Goal: Task Accomplishment & Management: Use online tool/utility

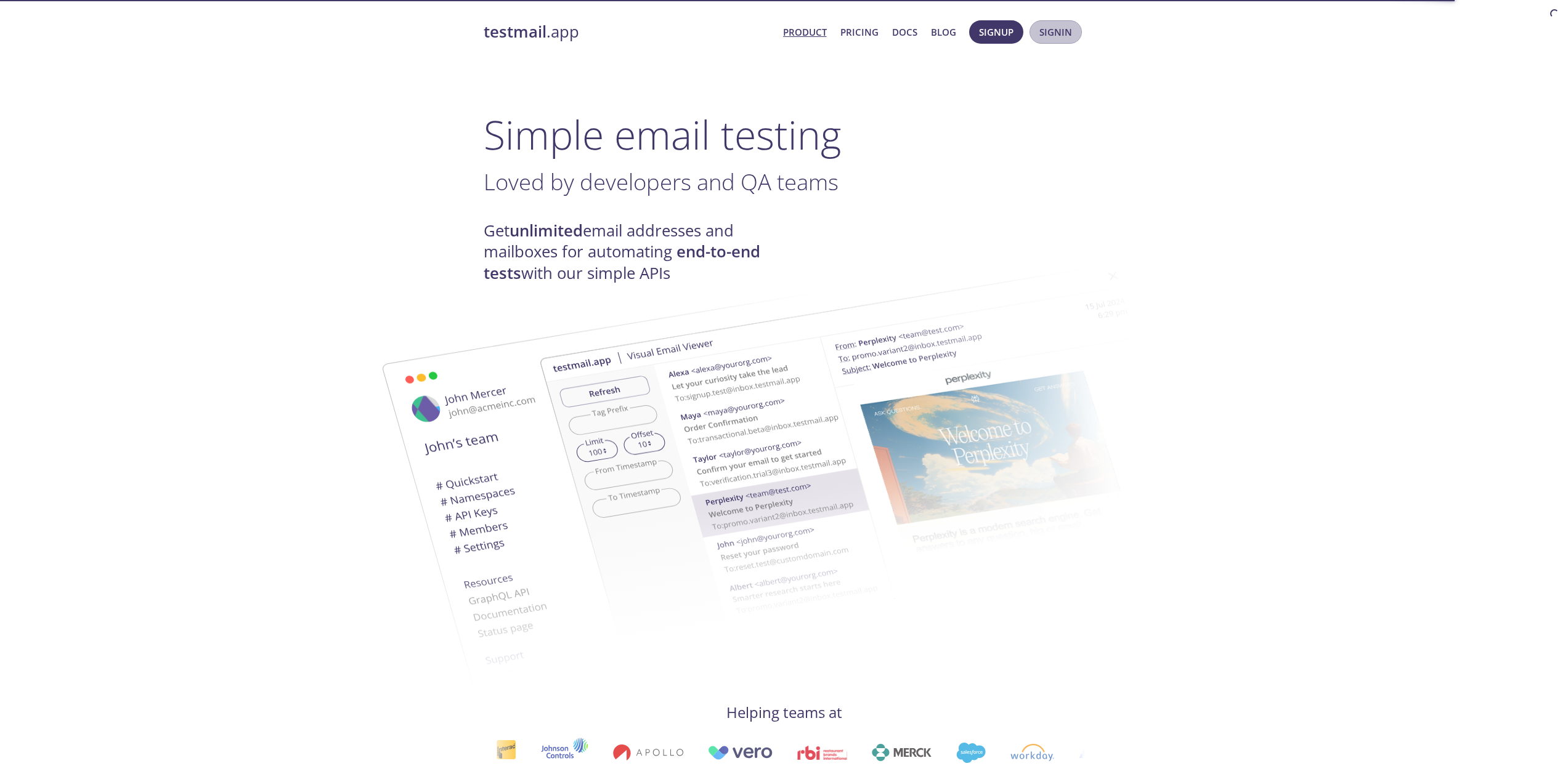
click at [1065, 38] on span "Signin" at bounding box center [1056, 32] width 33 height 16
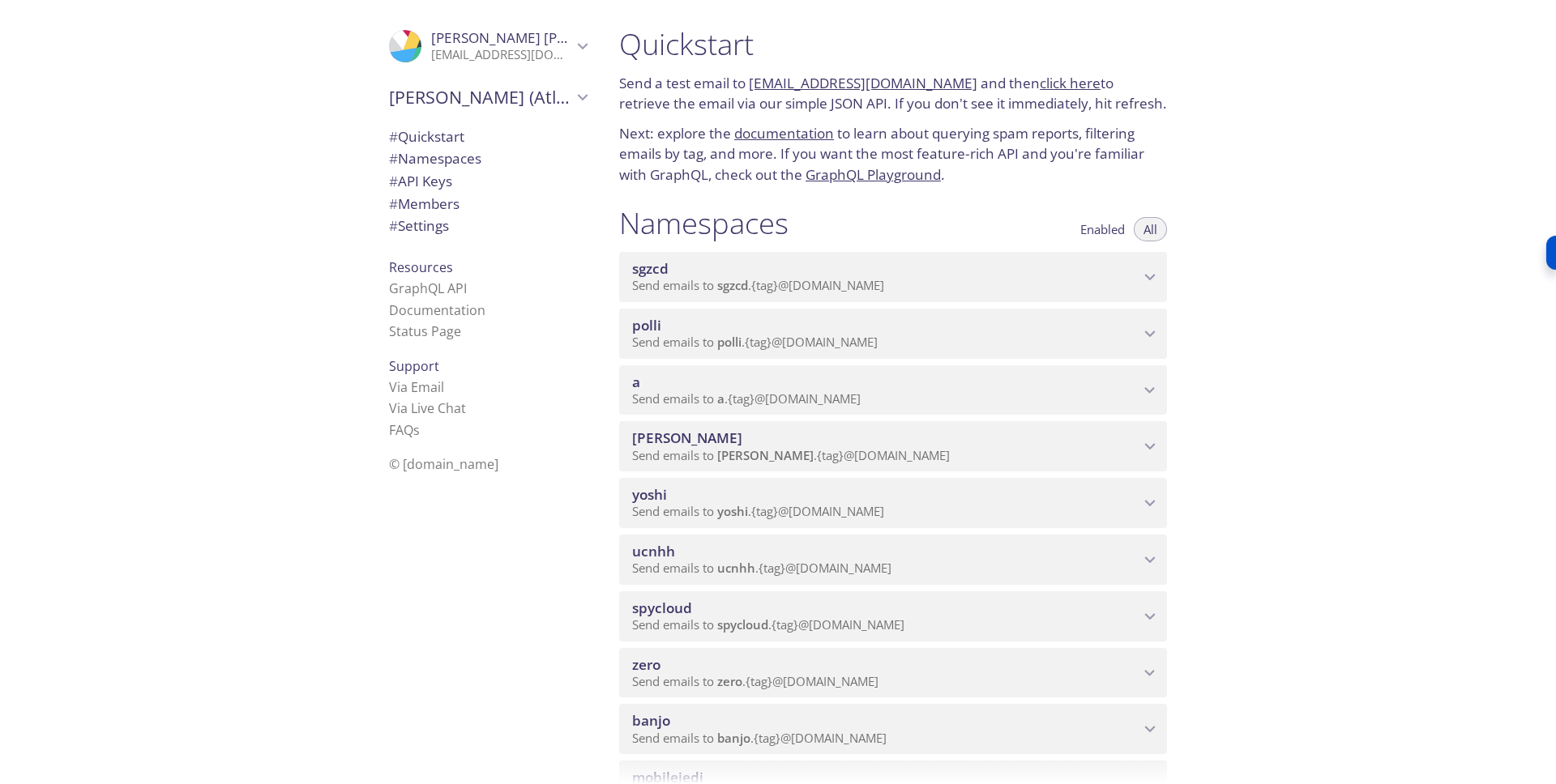
click at [898, 324] on span "polli" at bounding box center [886, 325] width 507 height 18
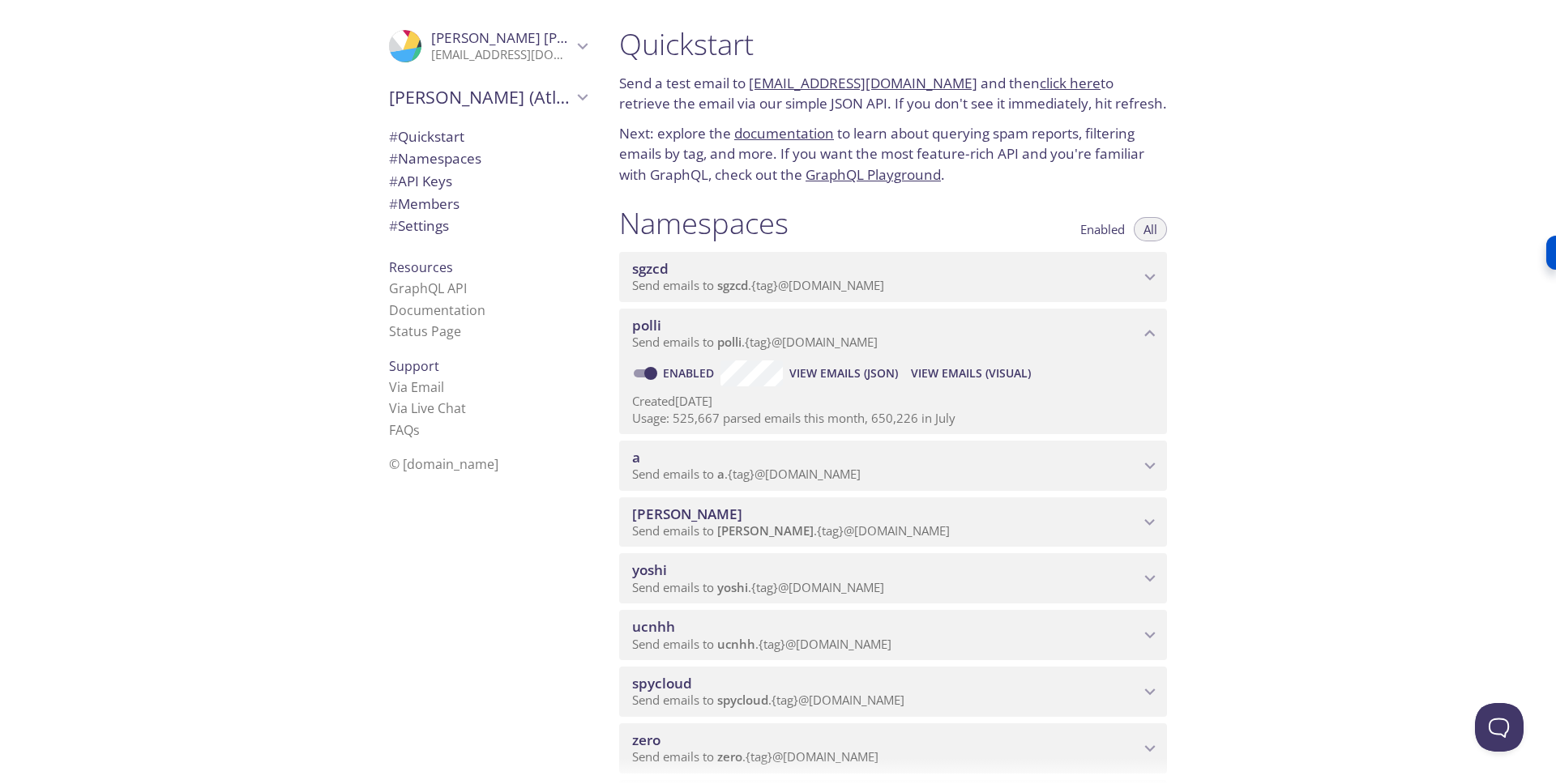
click at [986, 374] on span "View Emails (Visual)" at bounding box center [971, 373] width 120 height 20
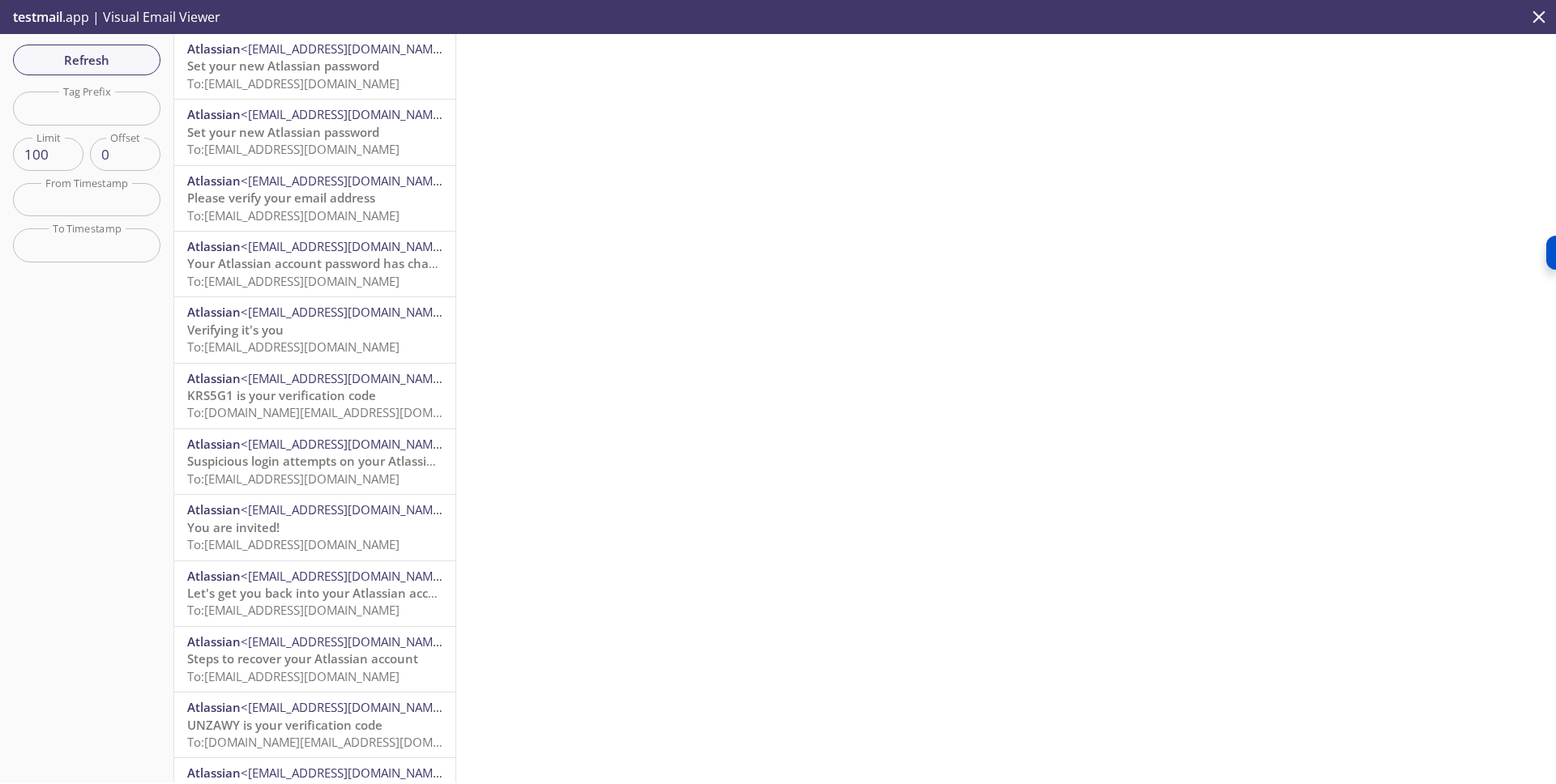
click at [108, 103] on input "text" at bounding box center [87, 108] width 148 height 33
paste input "[EMAIL_ADDRESS][DOMAIN_NAME]"
type input "[EMAIL_ADDRESS][DOMAIN_NAME]"
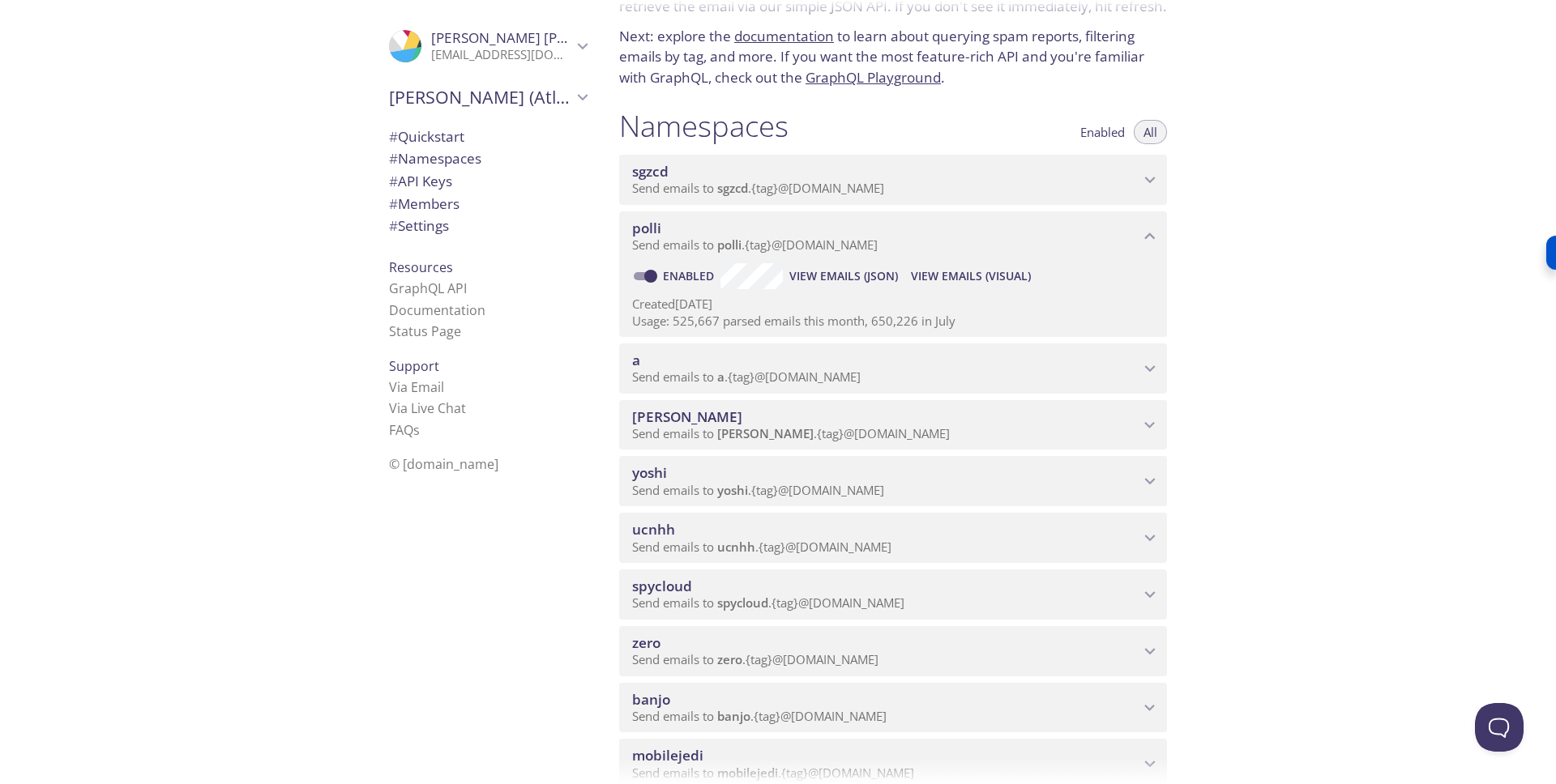
scroll to position [104, 0]
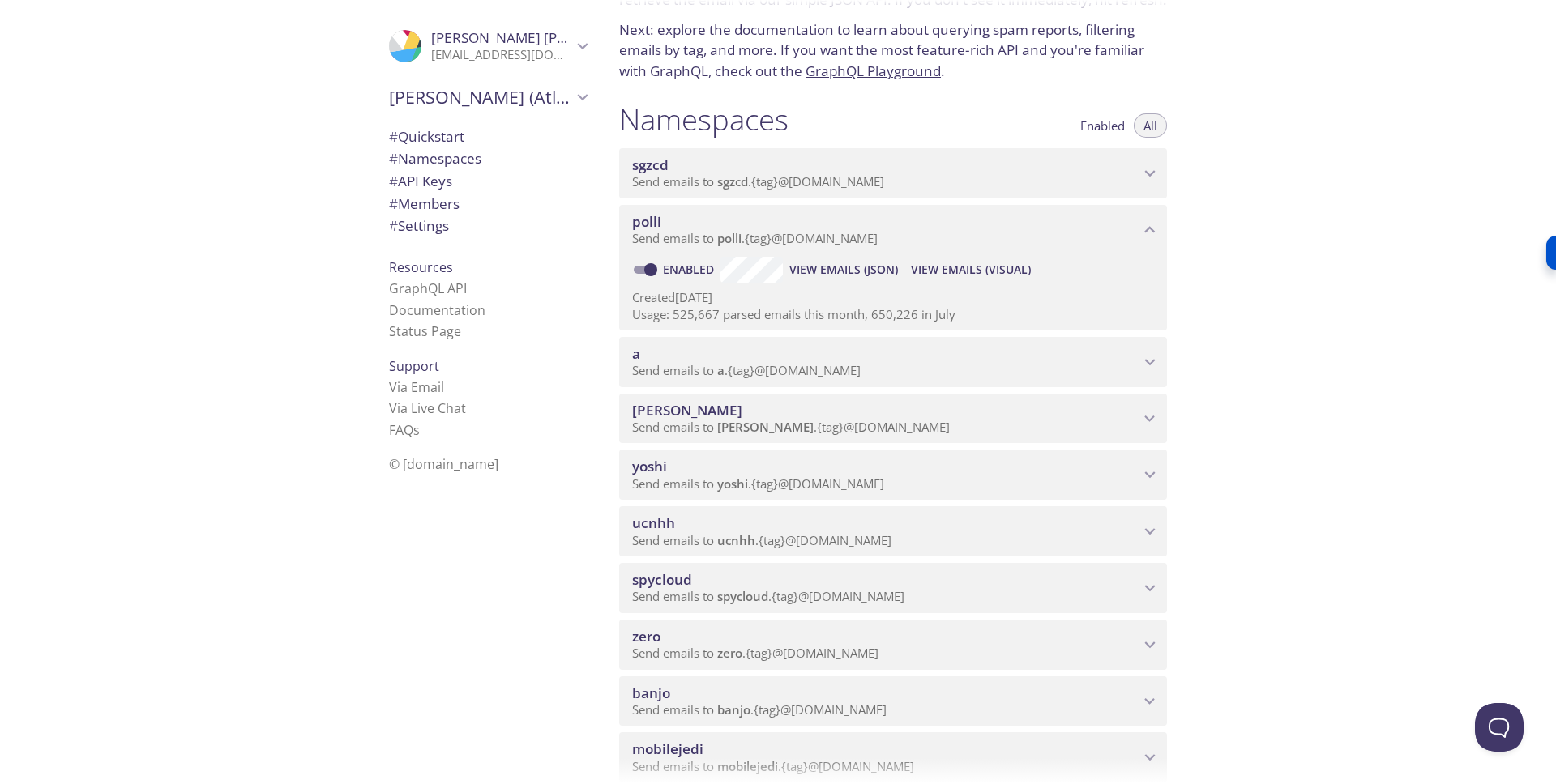
click at [1043, 641] on span "zero" at bounding box center [886, 636] width 507 height 18
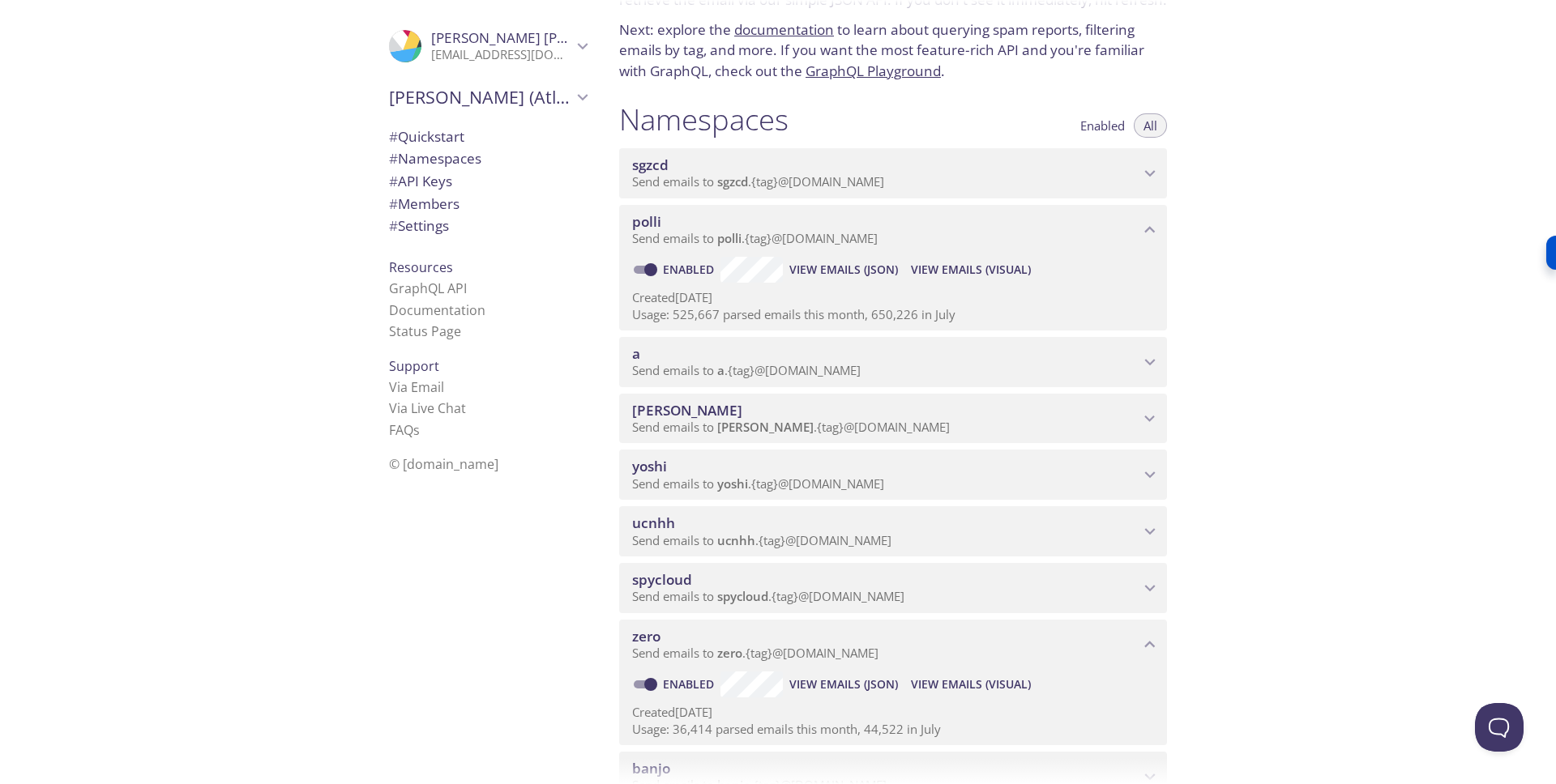
click at [967, 683] on span "View Emails (Visual)" at bounding box center [971, 684] width 120 height 20
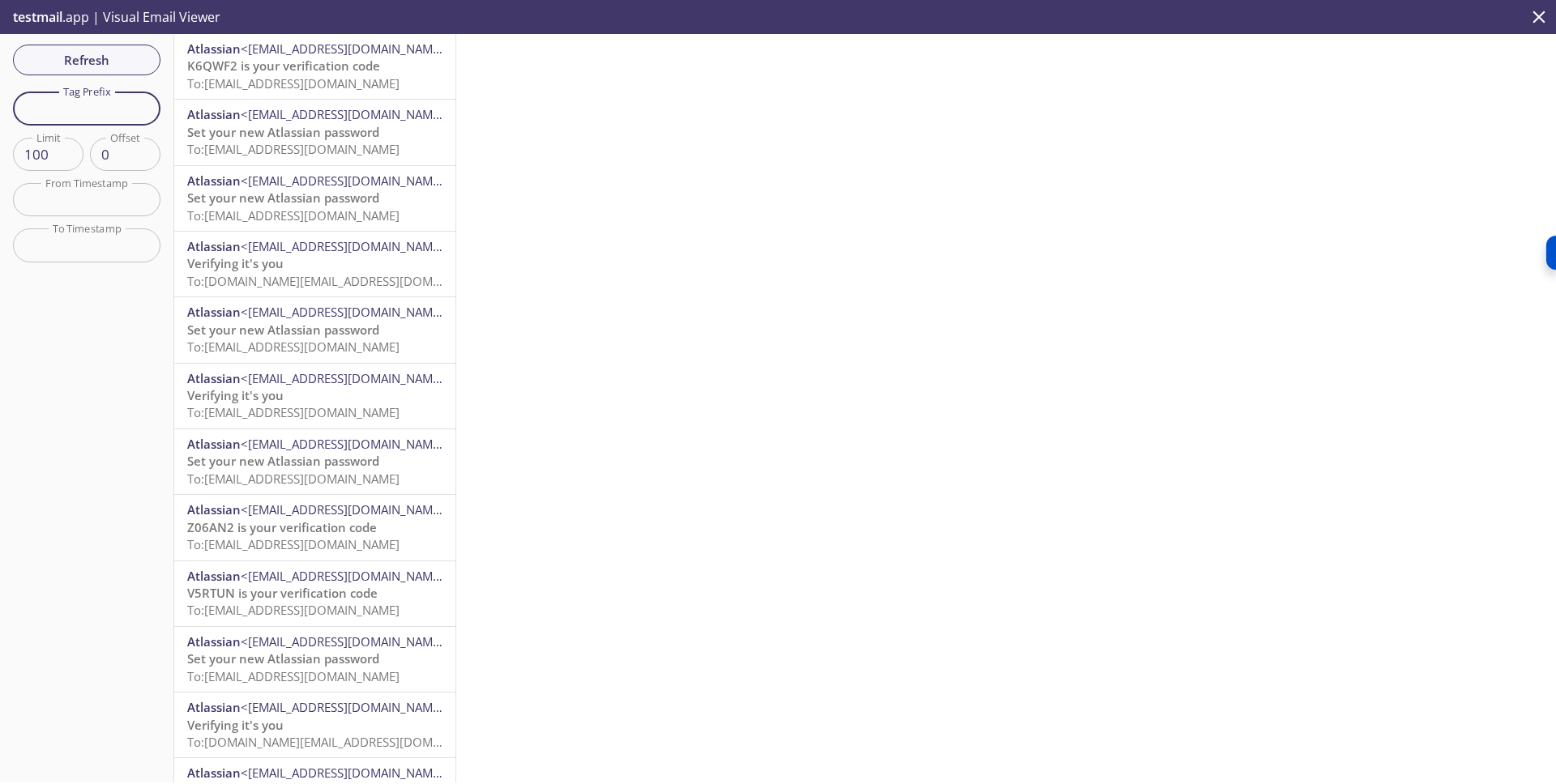
click at [63, 106] on input "text" at bounding box center [87, 108] width 148 height 33
paste input "[EMAIL_ADDRESS][DOMAIN_NAME]"
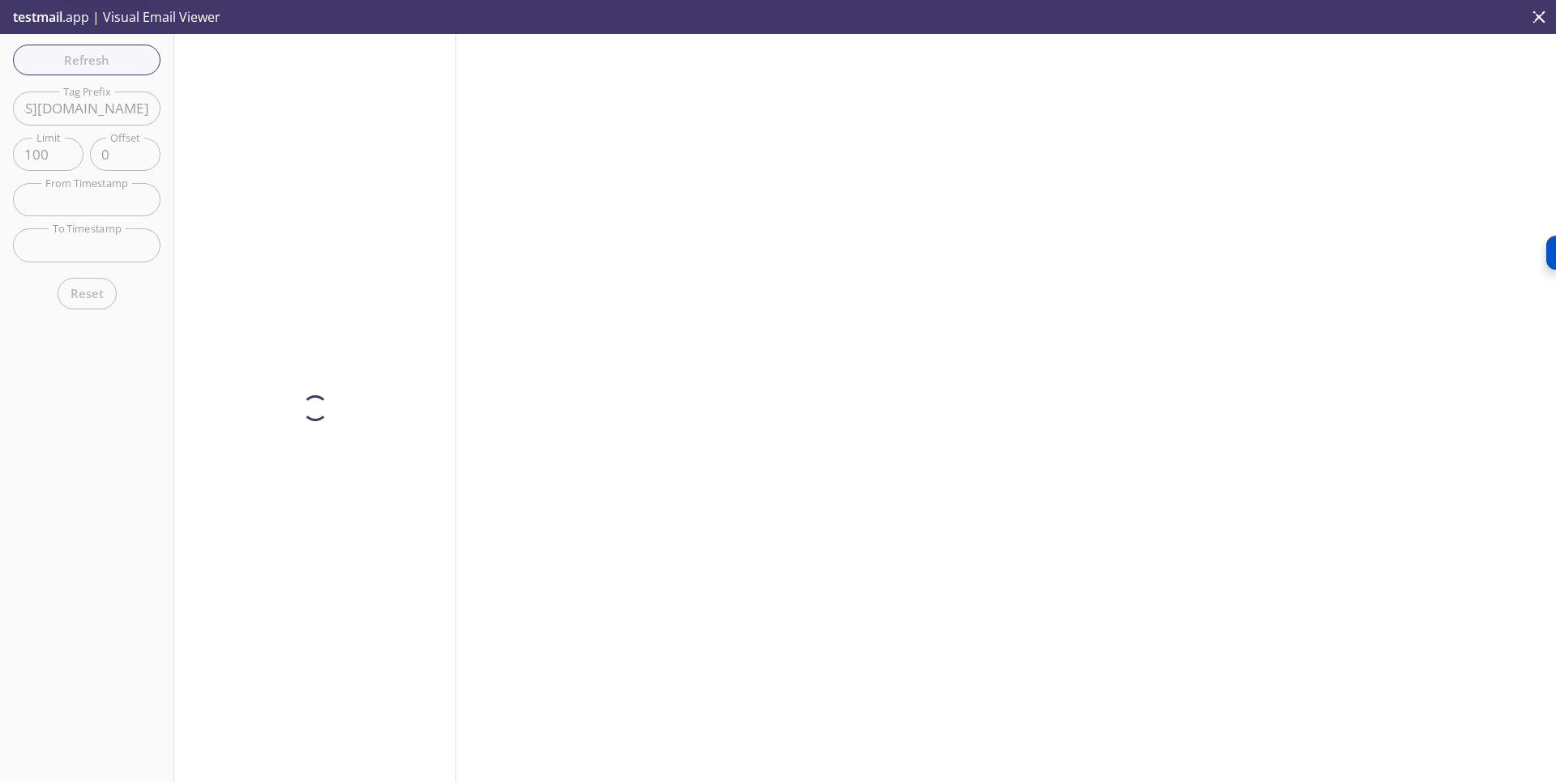
scroll to position [0, 192]
drag, startPoint x: 42, startPoint y: 104, endPoint x: 455, endPoint y: 152, distance: 415.8
click at [455, 152] on div "Refresh Filters Tag Prefix [EMAIL_ADDRESS][DOMAIN_NAME] Tag Prefix Limit 100 Li…" at bounding box center [778, 408] width 1556 height 748
drag, startPoint x: 57, startPoint y: 114, endPoint x: 0, endPoint y: 107, distance: 57.4
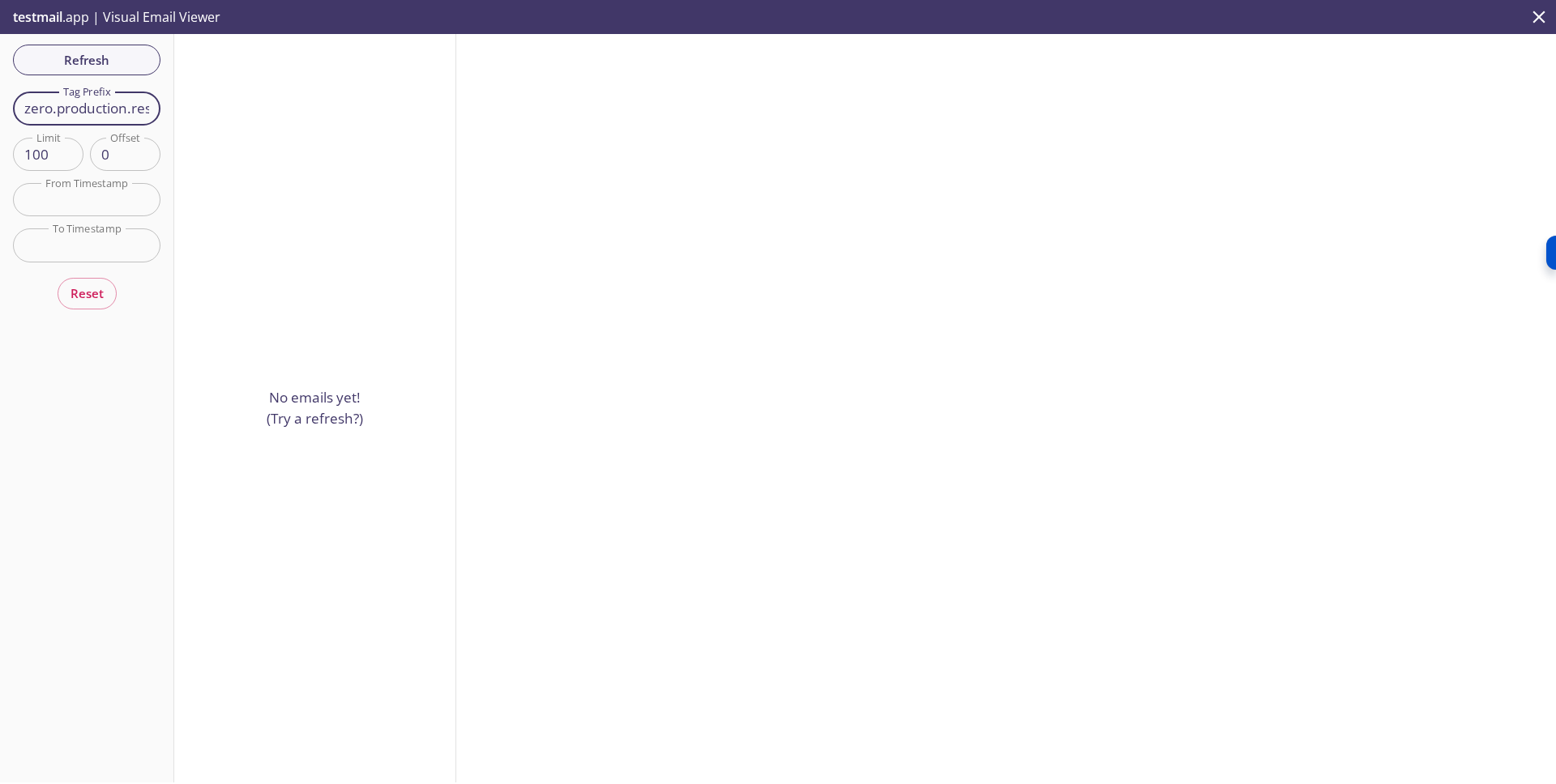
click at [0, 107] on div "Refresh Filters Tag Prefix zero.production.reset-breached Tag Prefix Limit 100 …" at bounding box center [87, 408] width 174 height 748
type input "production.reset-breached"
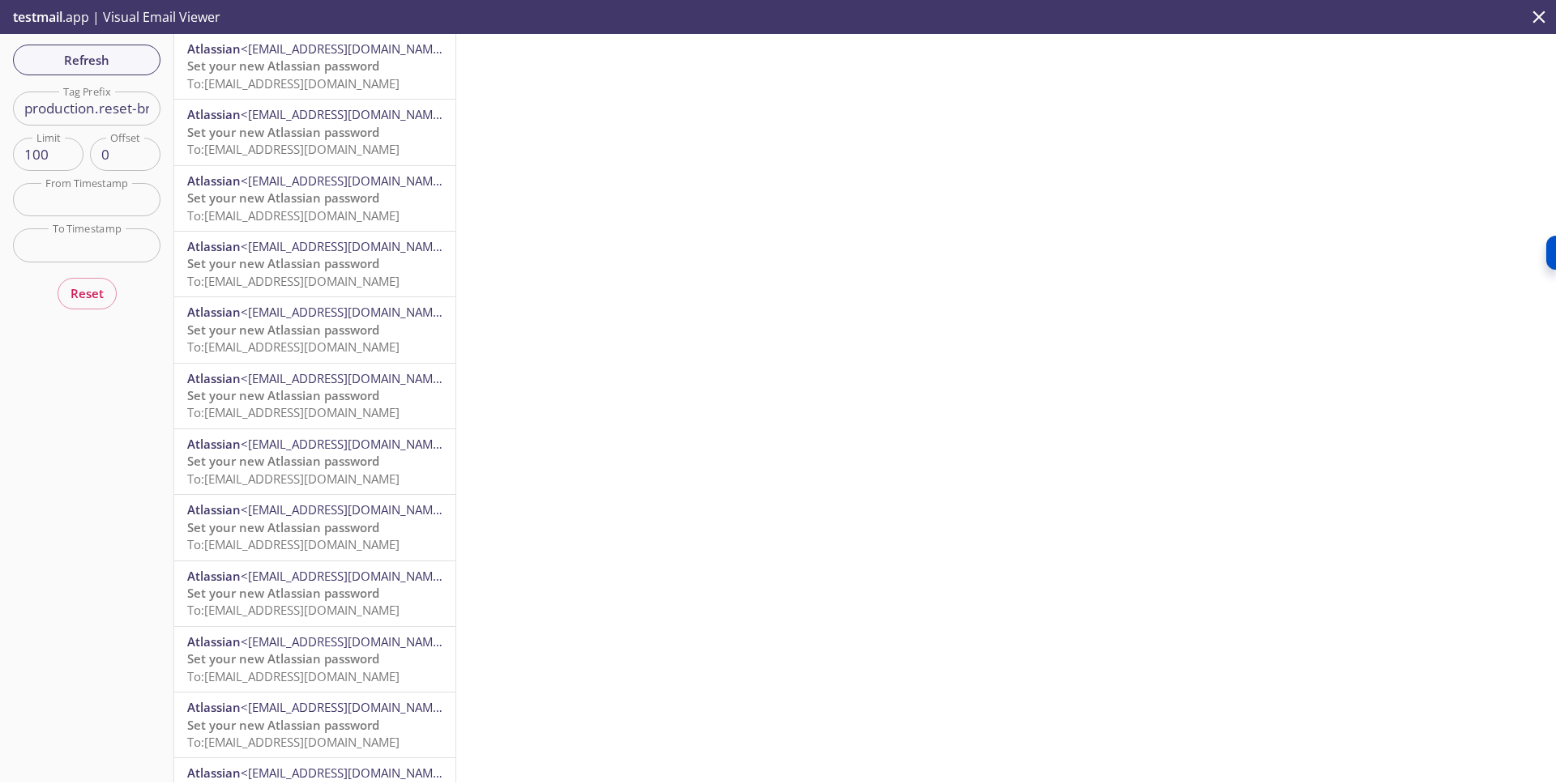
click at [1279, 320] on div at bounding box center [1006, 408] width 1100 height 748
click at [108, 58] on span "Refresh" at bounding box center [86, 60] width 121 height 21
click at [343, 76] on span "To: [EMAIL_ADDRESS][DOMAIN_NAME]" at bounding box center [293, 83] width 212 height 16
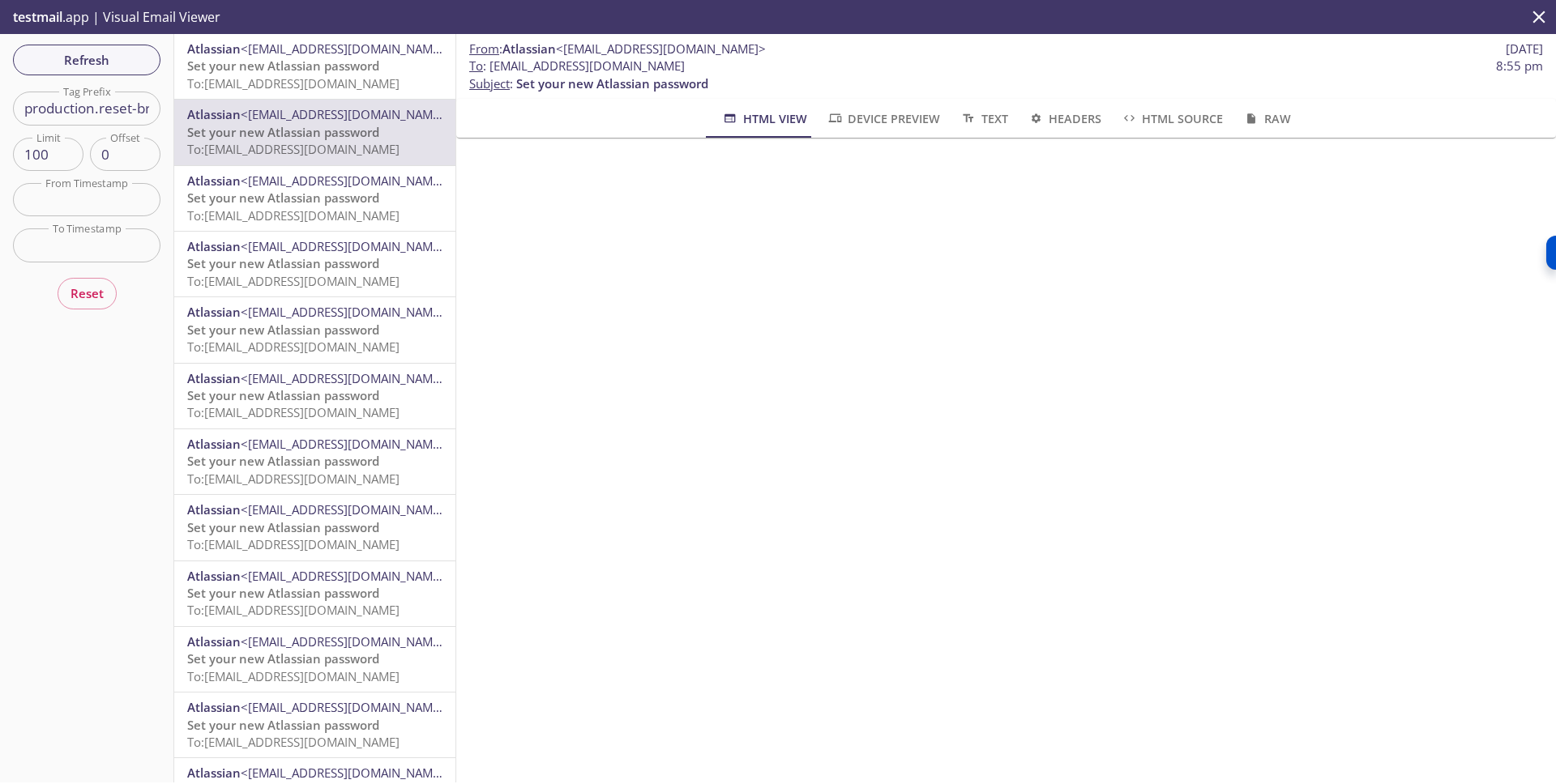
click at [308, 80] on span "To: [EMAIL_ADDRESS][DOMAIN_NAME]" at bounding box center [293, 83] width 212 height 16
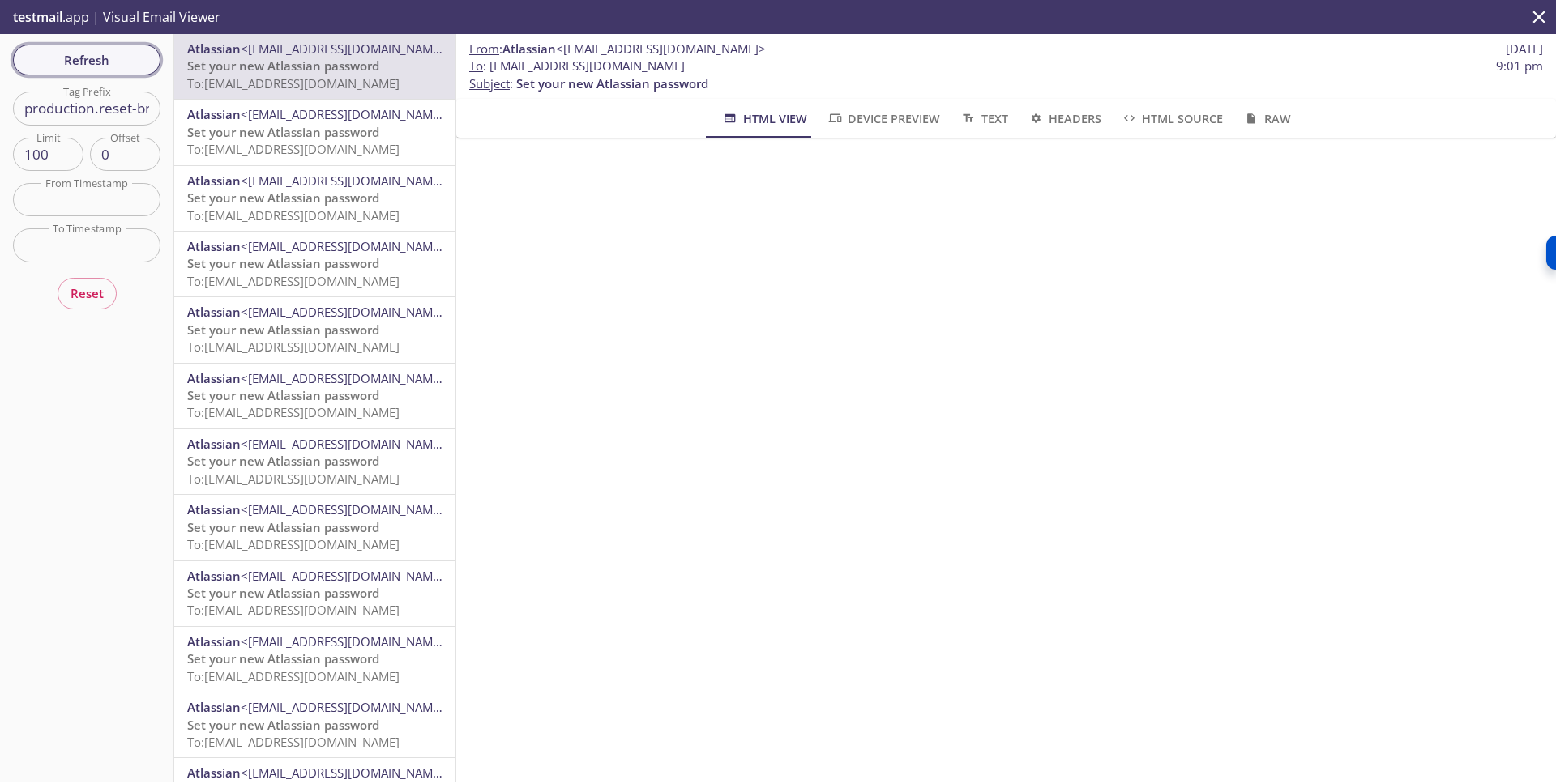
click at [63, 62] on span "Refresh" at bounding box center [86, 60] width 121 height 21
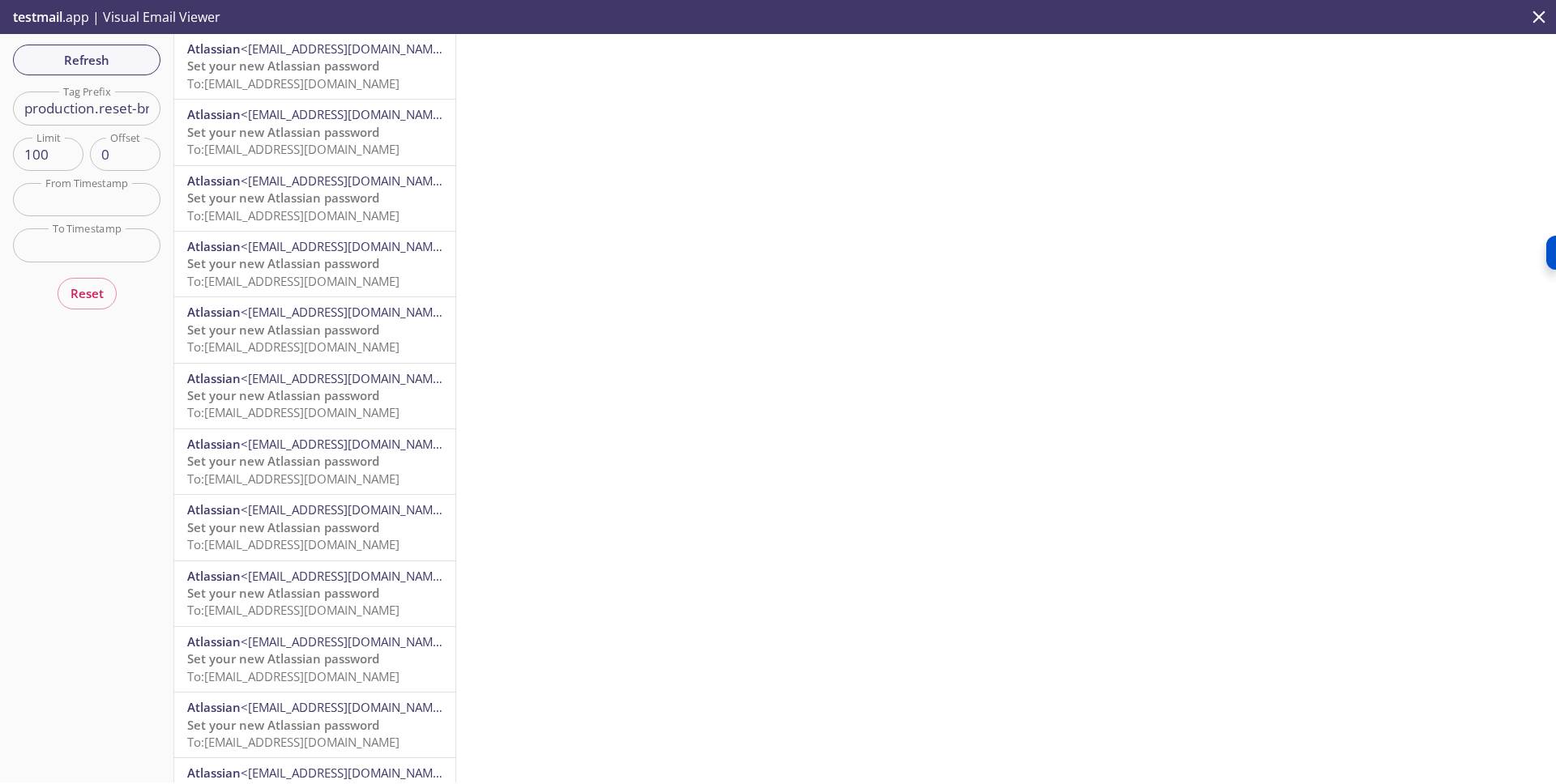
click at [259, 135] on span "Set your new Atlassian password" at bounding box center [283, 131] width 192 height 16
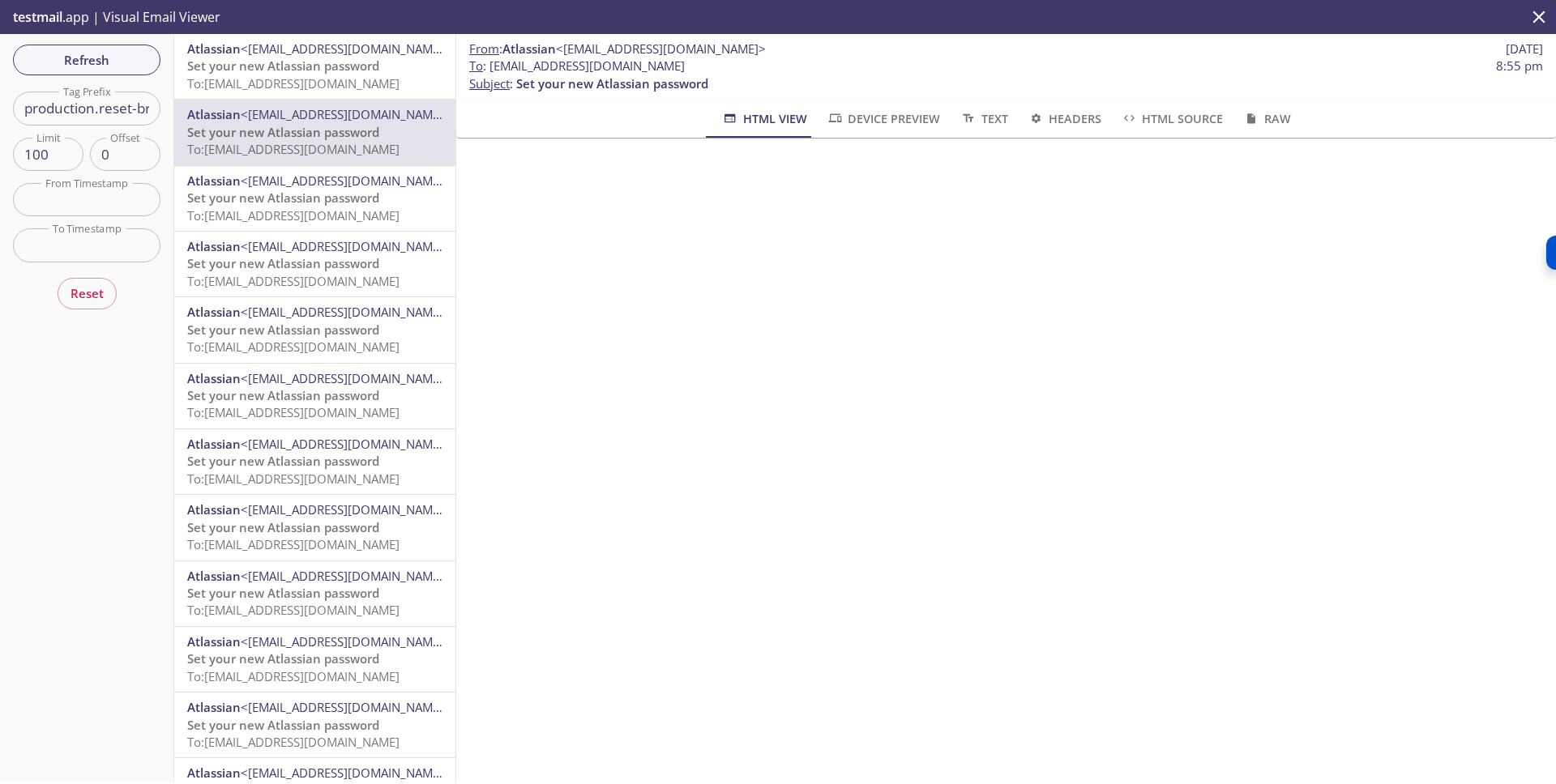
click at [265, 83] on span "To: [EMAIL_ADDRESS][DOMAIN_NAME]" at bounding box center [293, 83] width 212 height 16
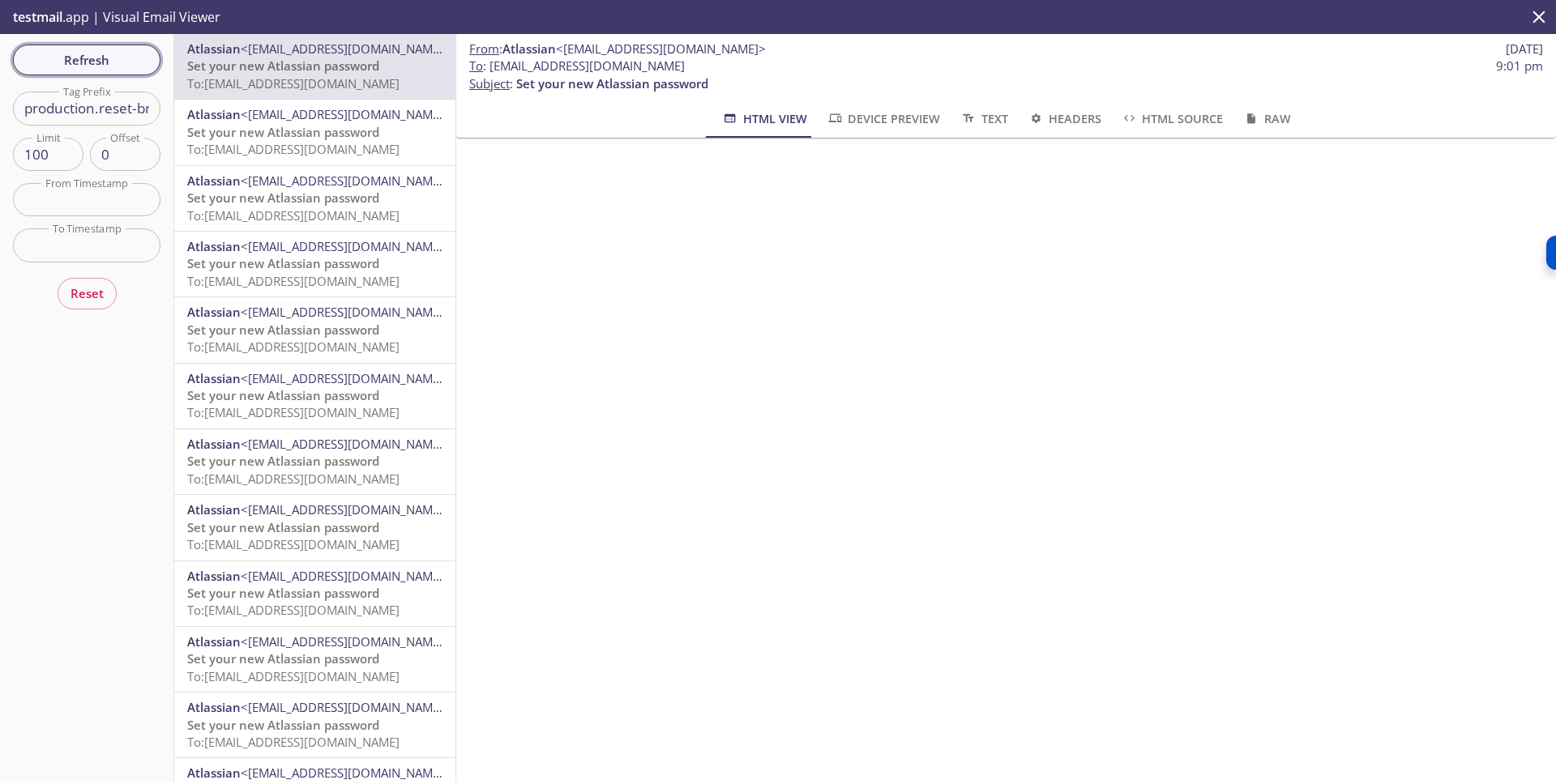
click at [119, 60] on span "Refresh" at bounding box center [86, 60] width 121 height 21
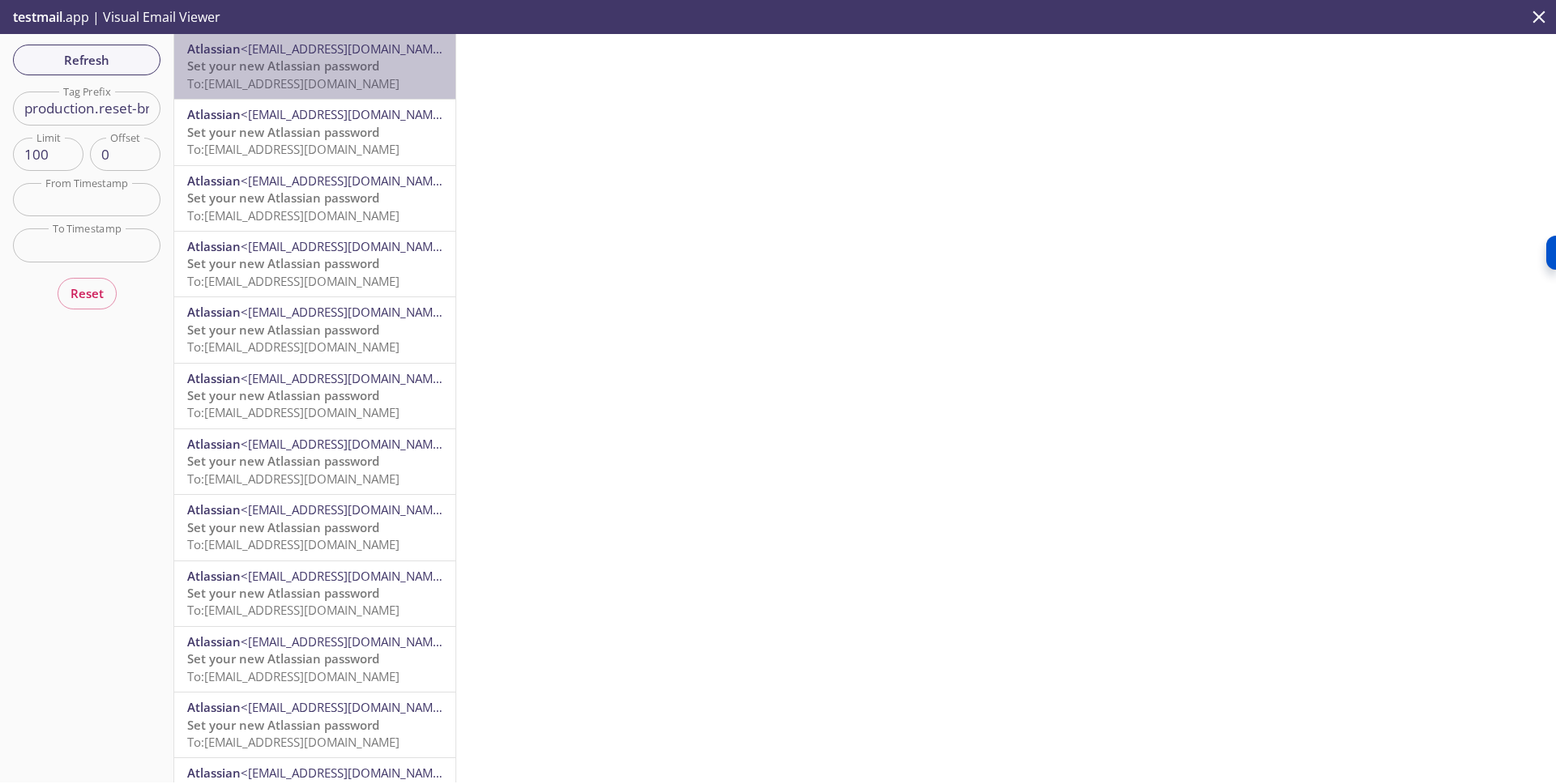
click at [335, 76] on span "To: [EMAIL_ADDRESS][DOMAIN_NAME]" at bounding box center [293, 83] width 212 height 16
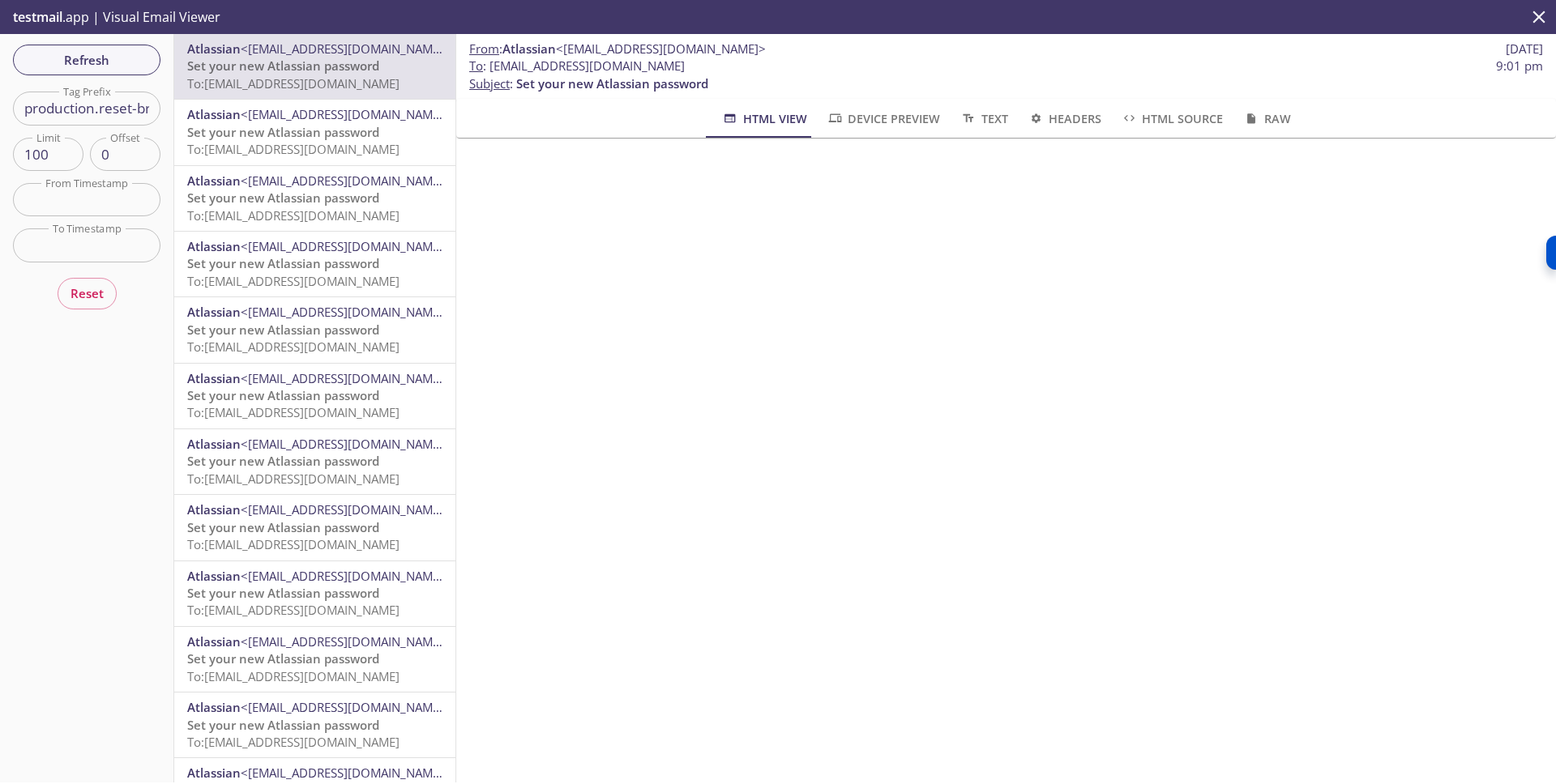
drag, startPoint x: 82, startPoint y: 64, endPoint x: 138, endPoint y: 70, distance: 56.3
click at [83, 64] on span "Refresh" at bounding box center [86, 60] width 121 height 21
